Goal: Check status: Check status

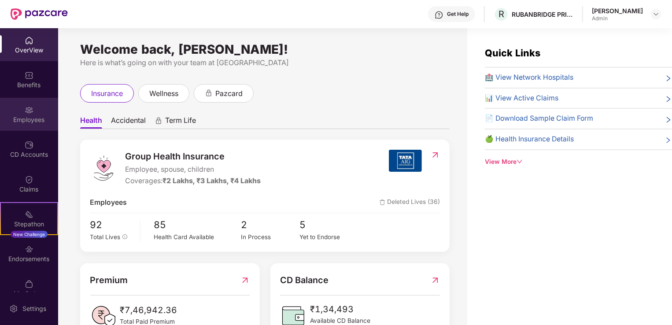
click at [29, 108] on img at bounding box center [29, 110] width 9 height 9
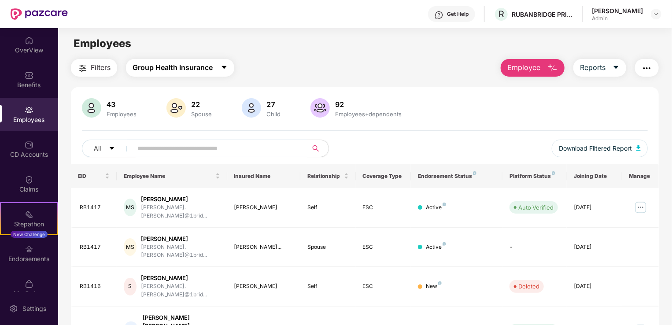
click at [222, 70] on icon "caret-down" at bounding box center [224, 67] width 7 height 7
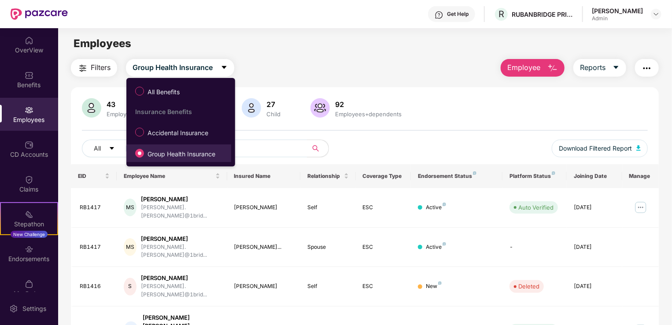
click at [178, 154] on span "Group Health Insurance" at bounding box center [181, 154] width 75 height 10
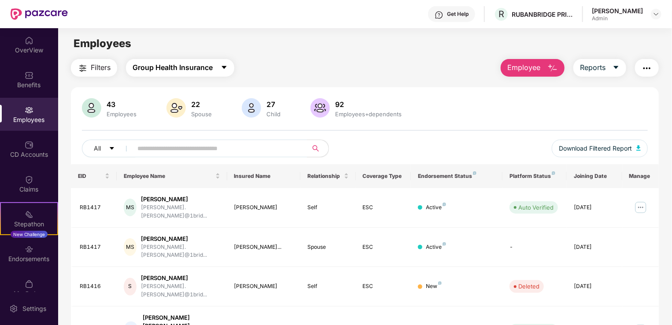
click at [227, 68] on icon "caret-down" at bounding box center [224, 67] width 7 height 7
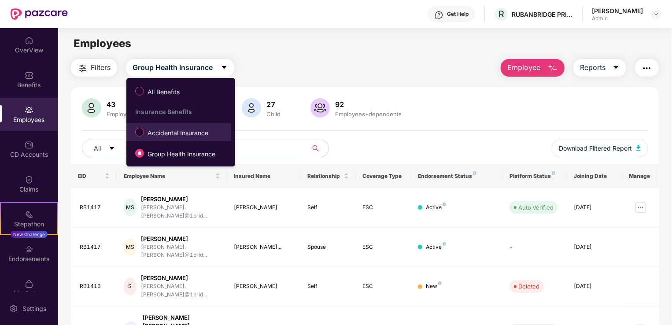
click at [190, 132] on span "Accidental Insurance" at bounding box center [178, 133] width 68 height 10
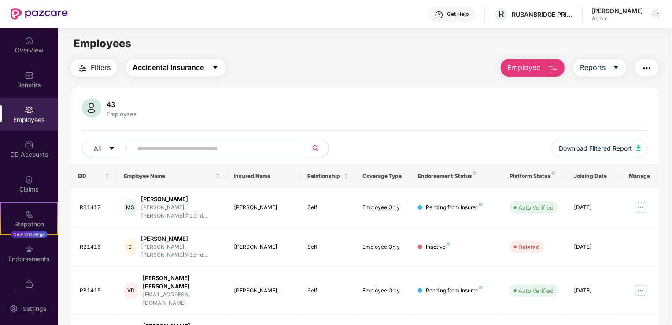
click at [218, 66] on icon "caret-down" at bounding box center [215, 67] width 5 height 3
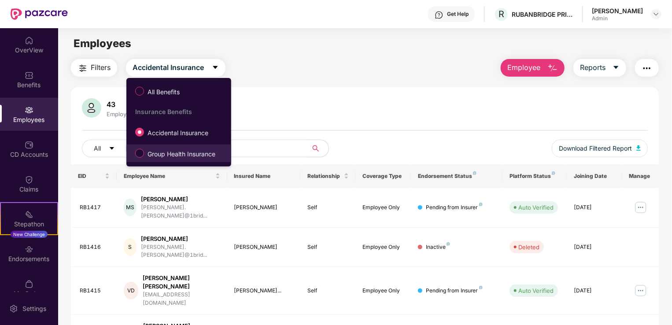
click at [192, 155] on span "Group Health Insurance" at bounding box center [181, 154] width 75 height 10
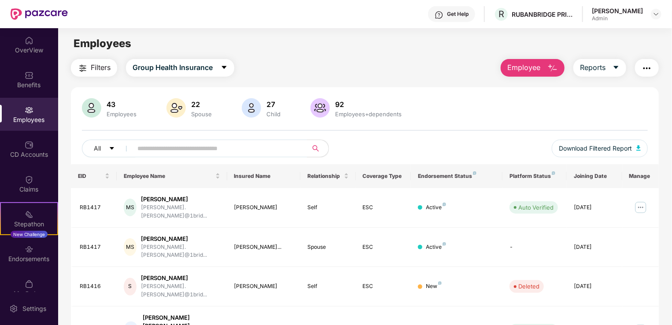
click at [98, 68] on span "Filters" at bounding box center [101, 67] width 20 height 11
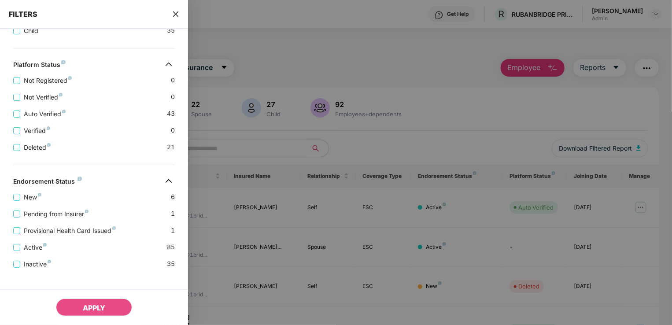
scroll to position [196, 0]
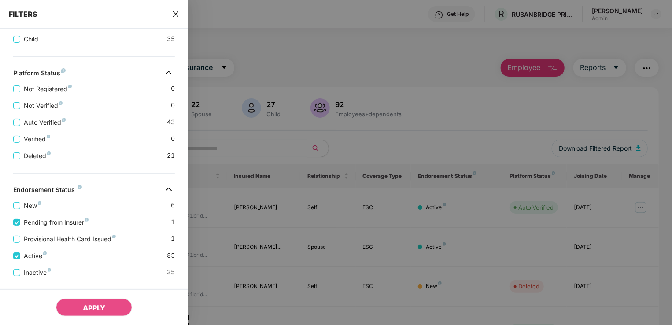
click at [391, 56] on div at bounding box center [336, 162] width 672 height 325
click at [85, 312] on button "APPLY" at bounding box center [94, 308] width 76 height 18
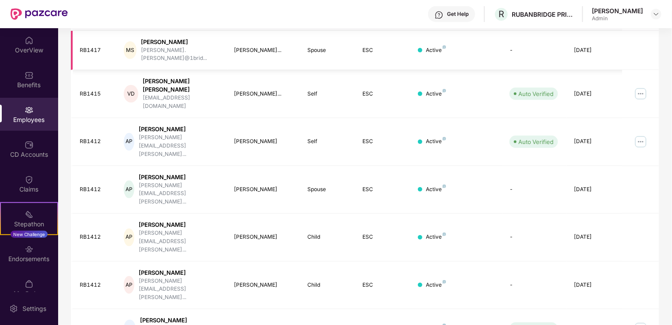
scroll to position [215, 0]
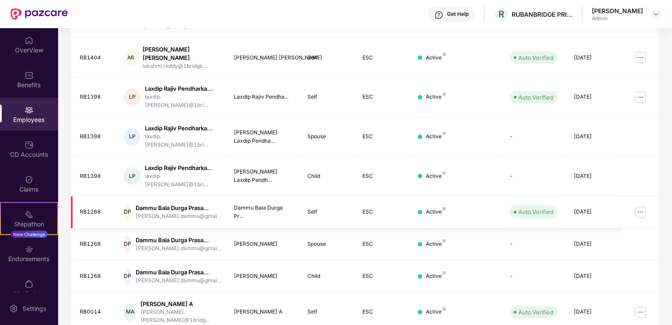
scroll to position [237, 0]
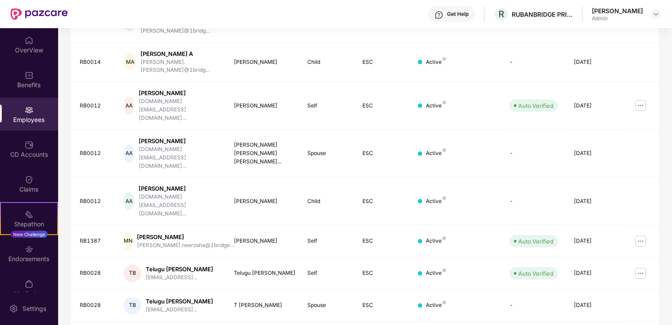
scroll to position [215, 0]
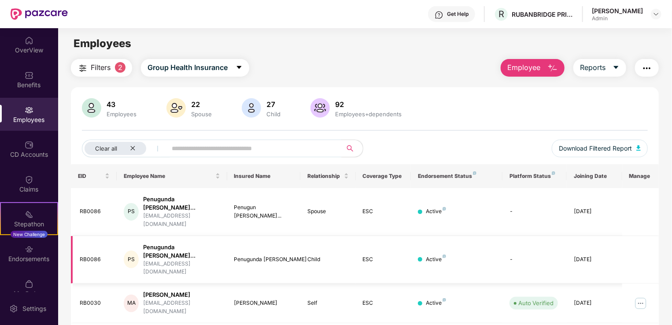
scroll to position [101, 0]
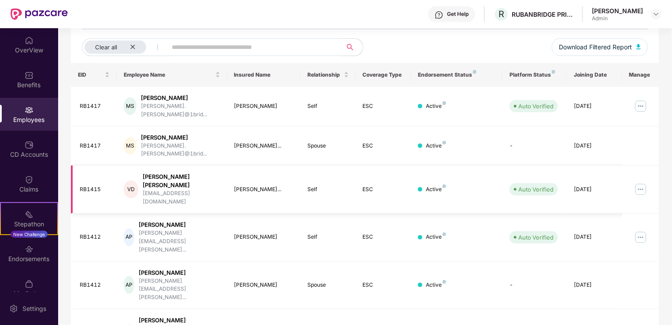
scroll to position [0, 0]
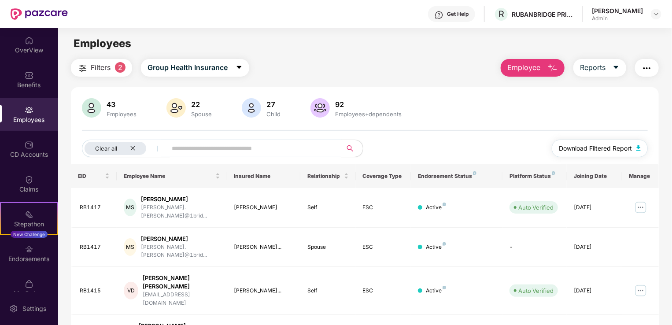
click at [638, 145] on img "button" at bounding box center [638, 147] width 4 height 5
click at [27, 186] on div "Claims" at bounding box center [29, 189] width 58 height 9
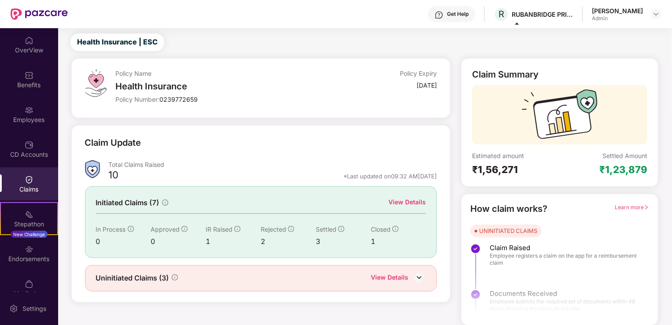
scroll to position [19, 0]
click at [414, 203] on div "View Details" at bounding box center [406, 203] width 37 height 10
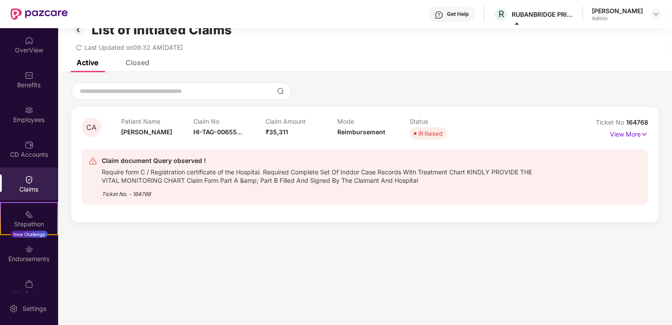
click at [132, 63] on div "Closed" at bounding box center [138, 62] width 24 height 9
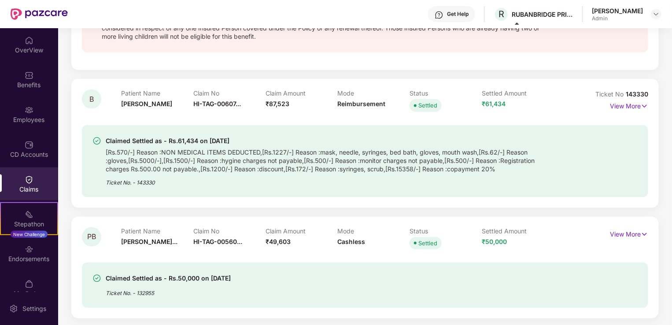
scroll to position [0, 0]
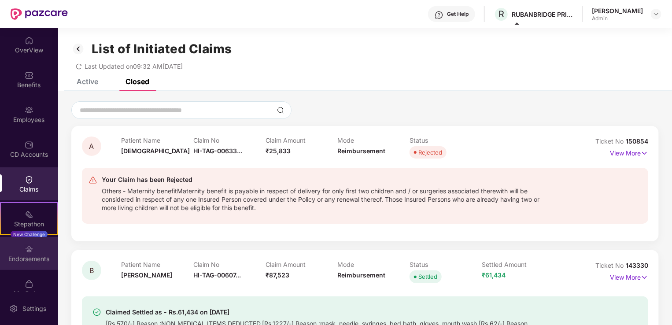
click at [23, 259] on div "Endorsements" at bounding box center [29, 259] width 58 height 9
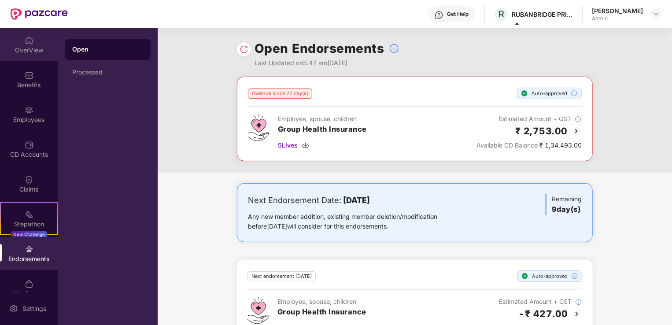
click at [31, 47] on div "OverView" at bounding box center [29, 50] width 58 height 9
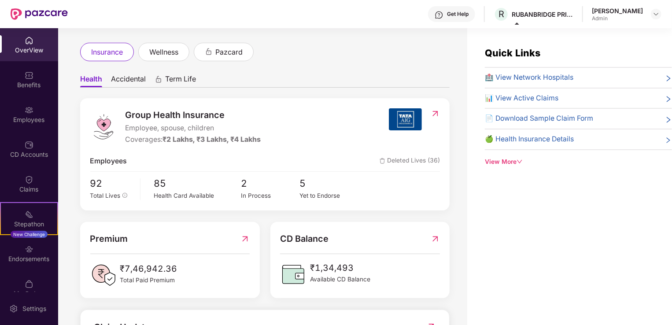
scroll to position [41, 0]
click at [544, 93] on span "📊 View Active Claims" at bounding box center [522, 98] width 74 height 11
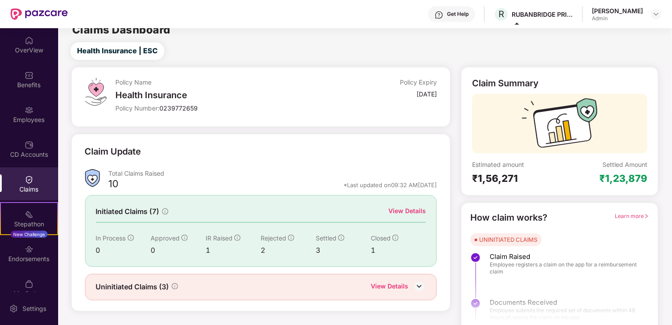
scroll to position [0, 0]
